Goal: Task Accomplishment & Management: Use online tool/utility

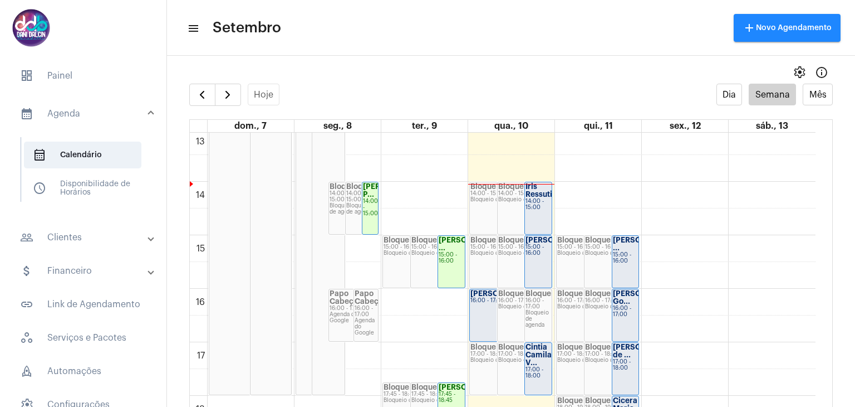
scroll to position [655, 0]
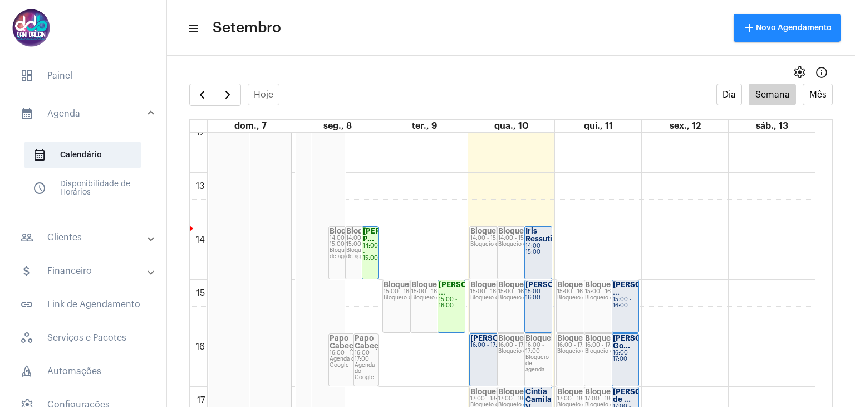
click at [541, 241] on strong "Iris Ressuti" at bounding box center [539, 234] width 27 height 15
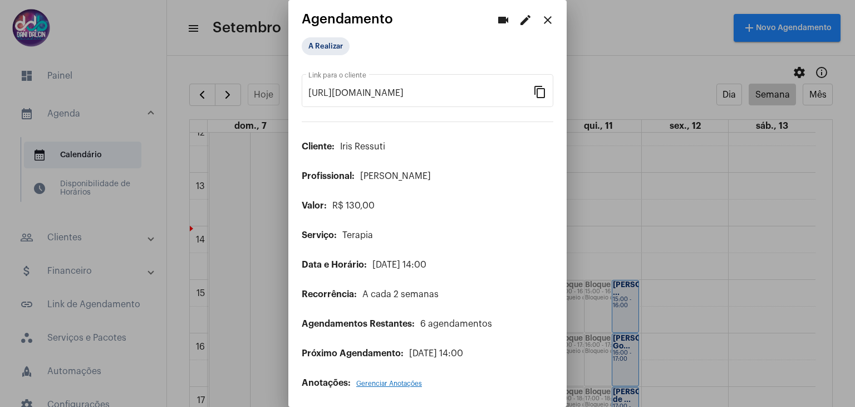
scroll to position [5, 0]
click at [545, 23] on mat-icon "close" at bounding box center [547, 19] width 13 height 13
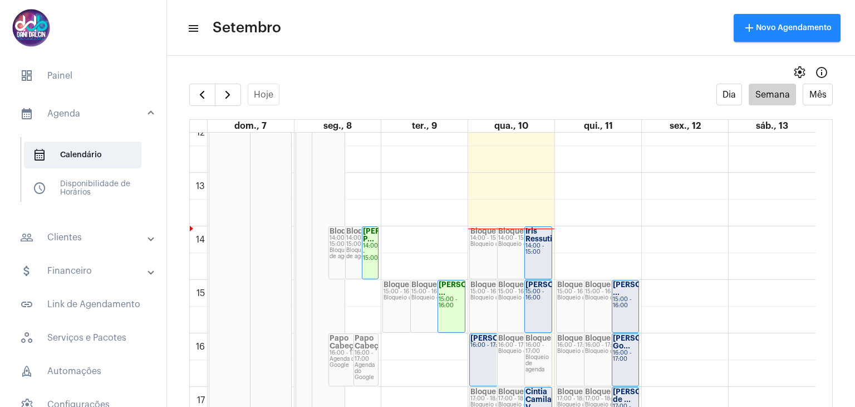
click at [74, 121] on mat-expansion-panel-header "calendar_month_outlined Agenda" at bounding box center [87, 114] width 160 height 36
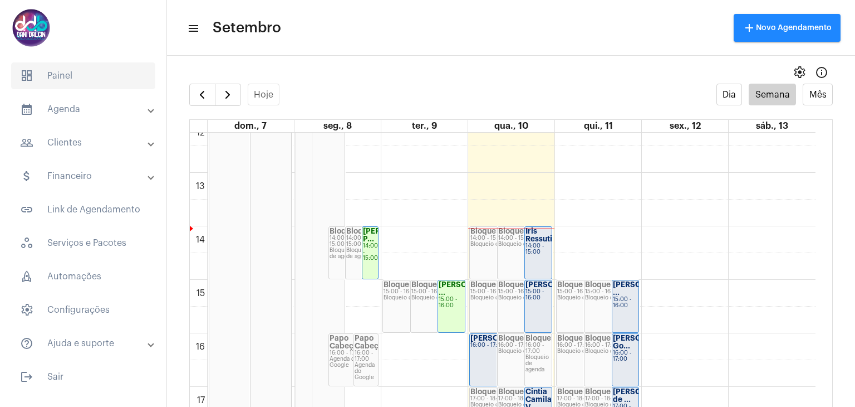
click at [87, 68] on span "dashboard Painel" at bounding box center [83, 75] width 144 height 27
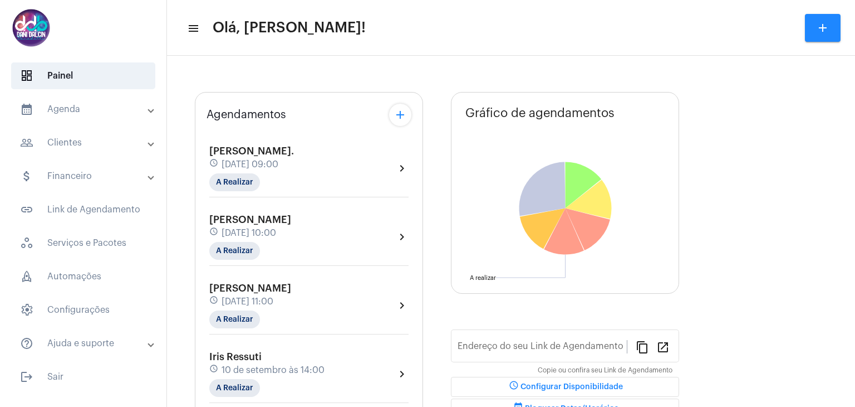
type input "[URL][DOMAIN_NAME]"
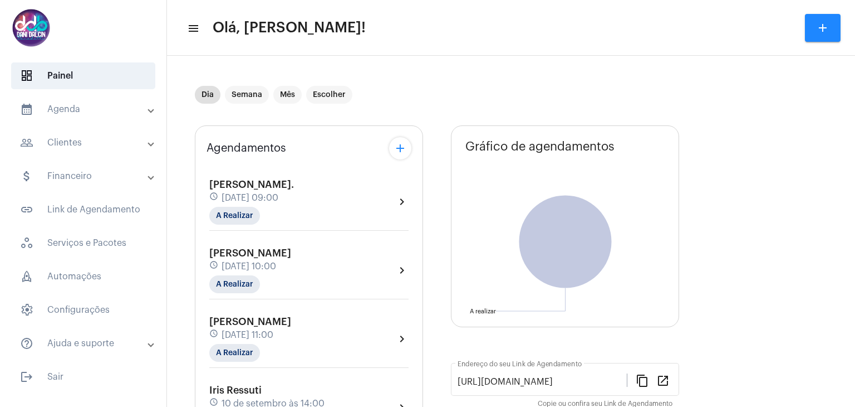
scroll to position [111, 0]
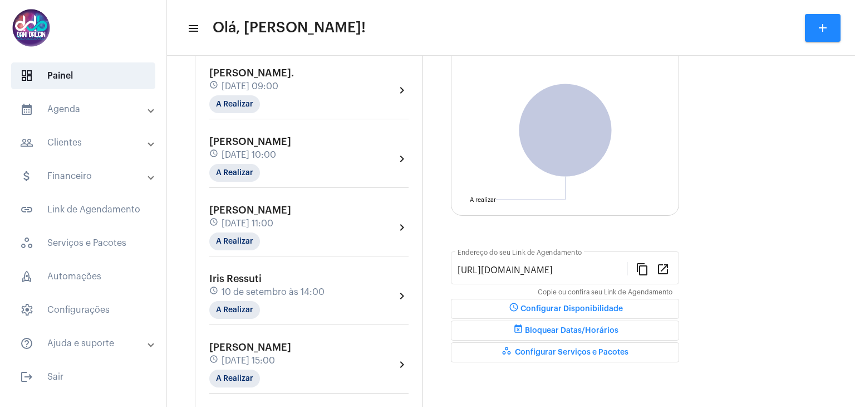
click at [397, 289] on mat-icon "chevron_right" at bounding box center [401, 295] width 13 height 13
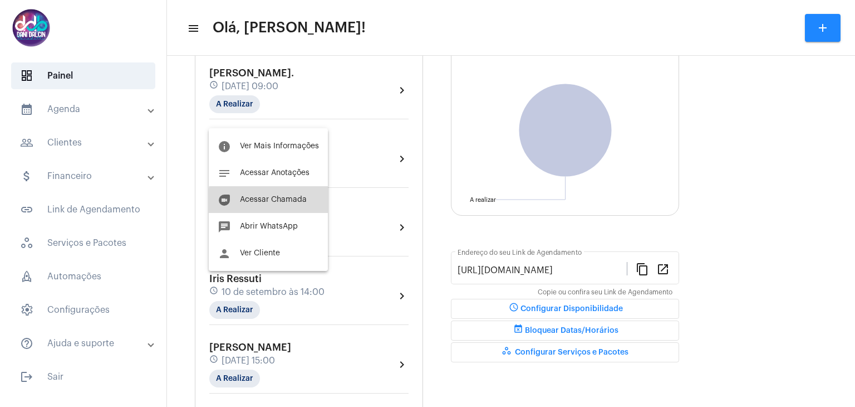
click at [286, 202] on span "Acessar Chamada" at bounding box center [273, 199] width 67 height 8
